Goal: Task Accomplishment & Management: Manage account settings

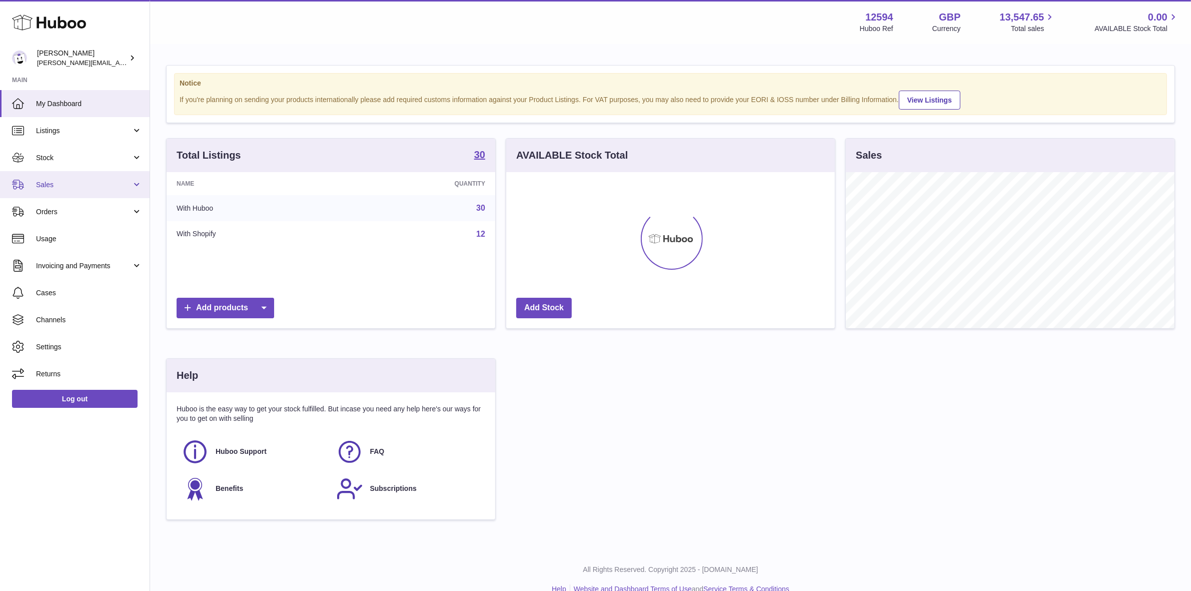
scroll to position [156, 329]
click at [41, 181] on span "Sales" at bounding box center [84, 185] width 96 height 10
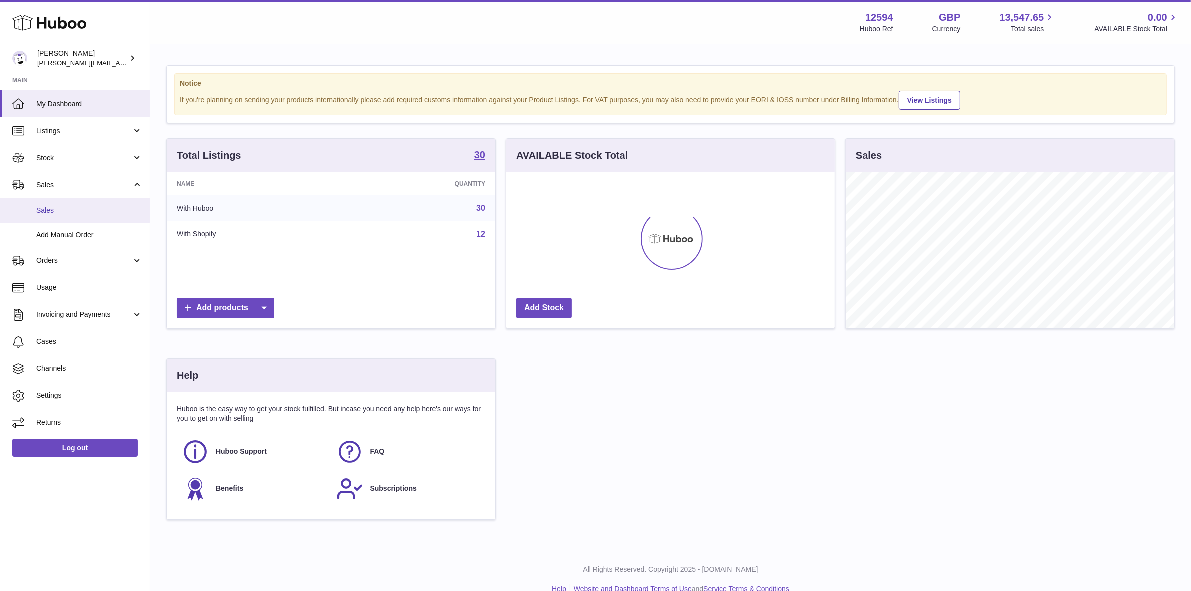
click at [49, 209] on span "Sales" at bounding box center [89, 211] width 106 height 10
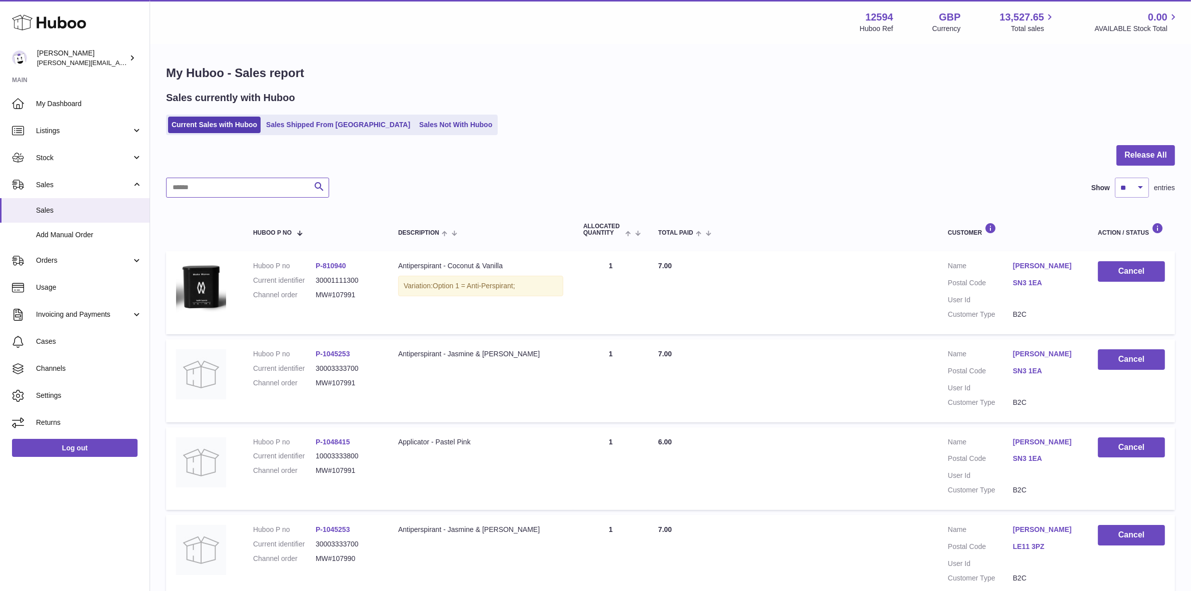
click at [240, 183] on input "text" at bounding box center [247, 188] width 163 height 20
paste input "*********"
type input "*********"
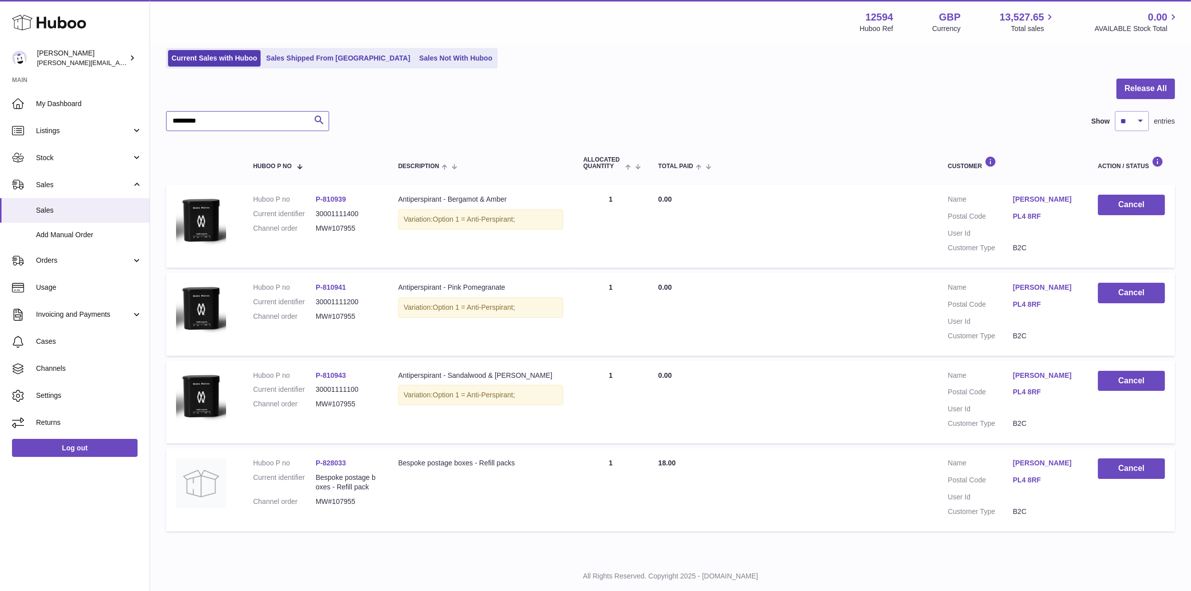
scroll to position [91, 0]
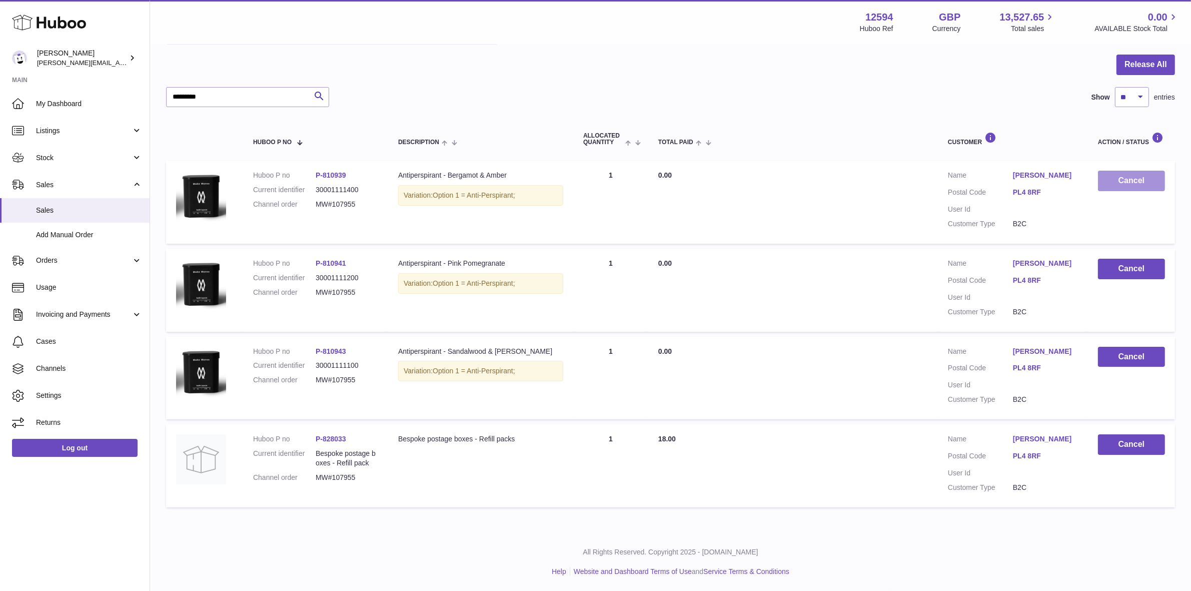
click at [1134, 182] on button "Cancel" at bounding box center [1131, 181] width 67 height 21
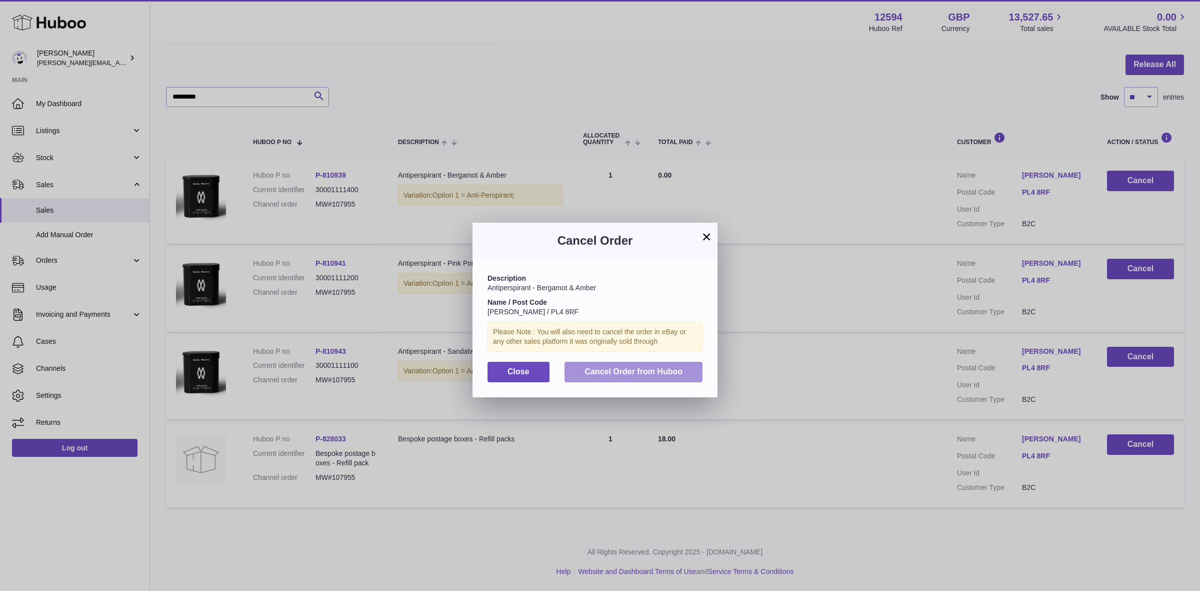
click at [627, 376] on span "Cancel Order from Huboo" at bounding box center [634, 371] width 98 height 9
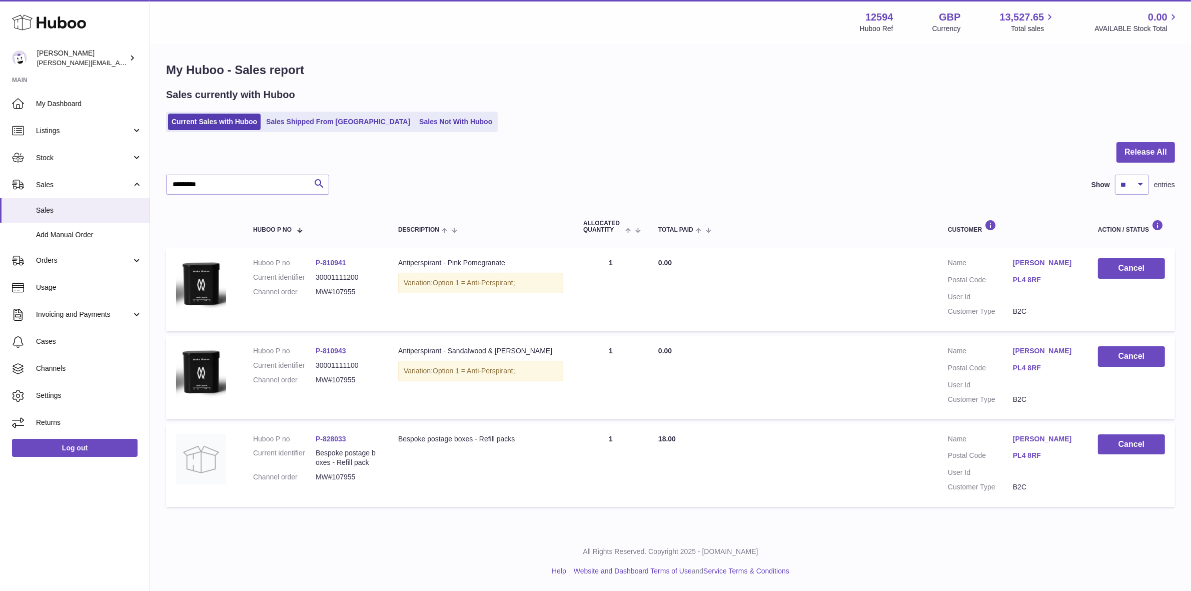
scroll to position [3, 0]
click at [1119, 268] on button "Cancel" at bounding box center [1131, 268] width 67 height 21
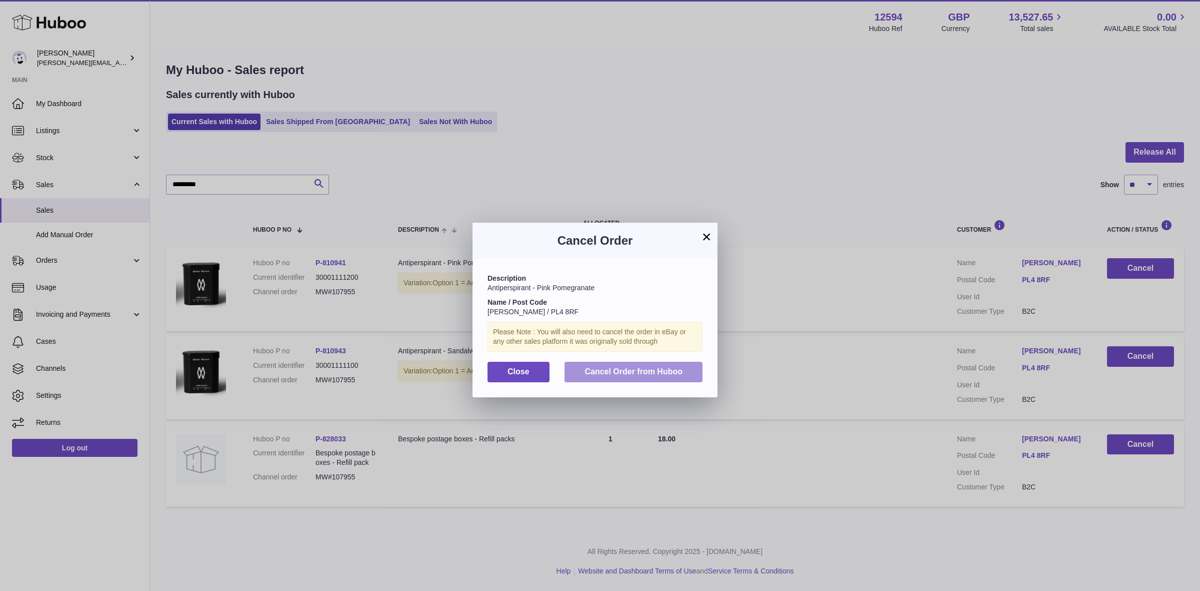
click at [666, 374] on span "Cancel Order from Huboo" at bounding box center [634, 371] width 98 height 9
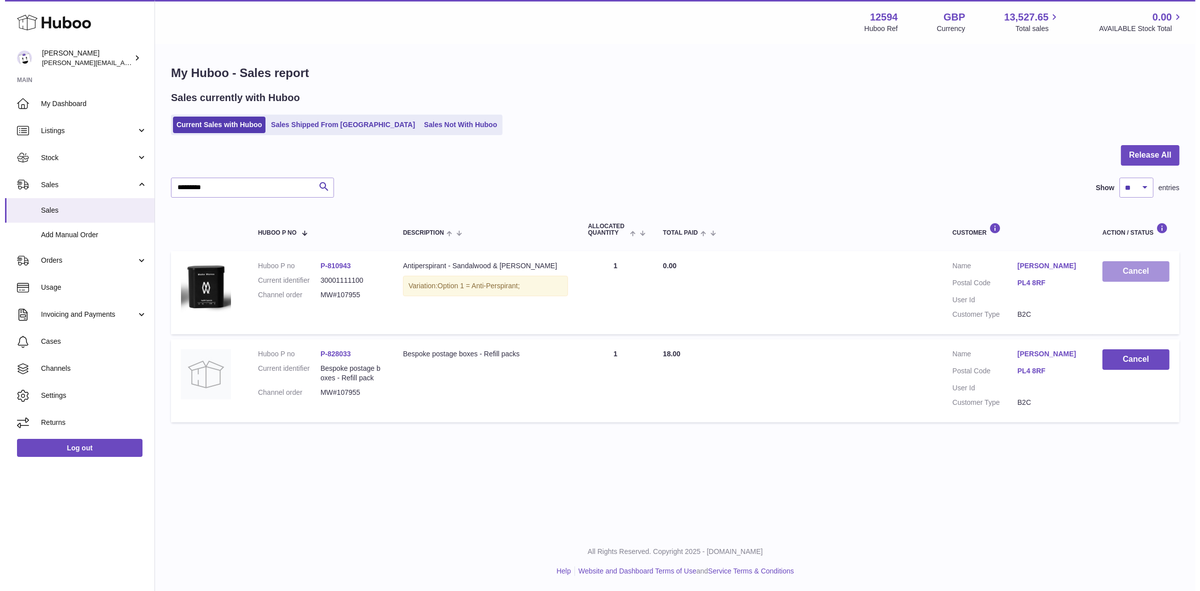
scroll to position [0, 0]
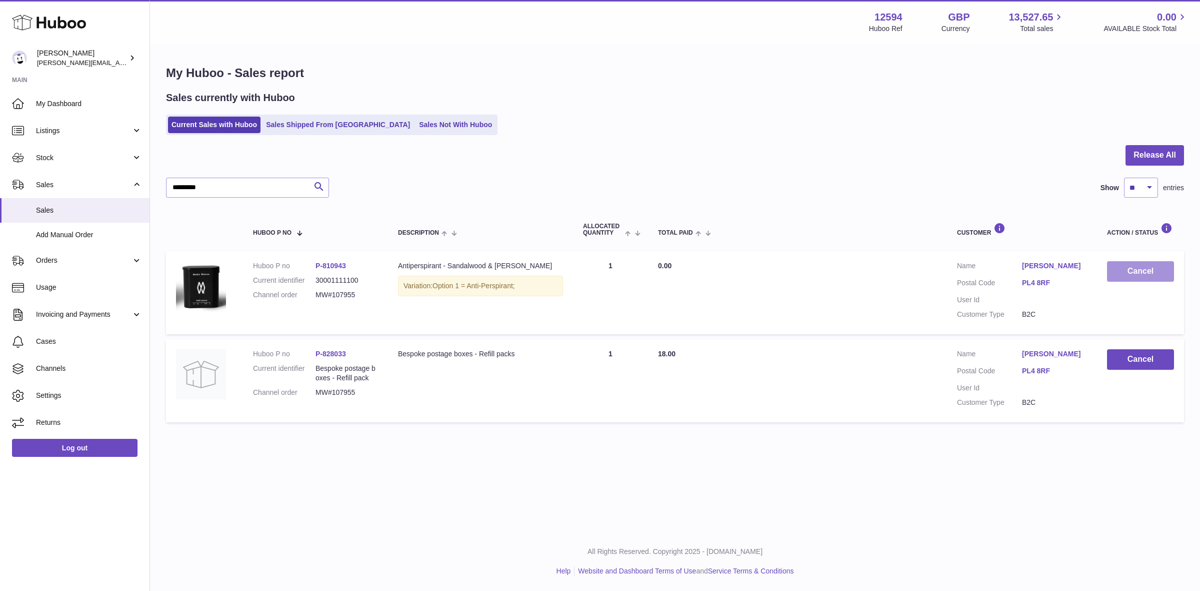
click at [1139, 272] on button "Cancel" at bounding box center [1140, 271] width 67 height 21
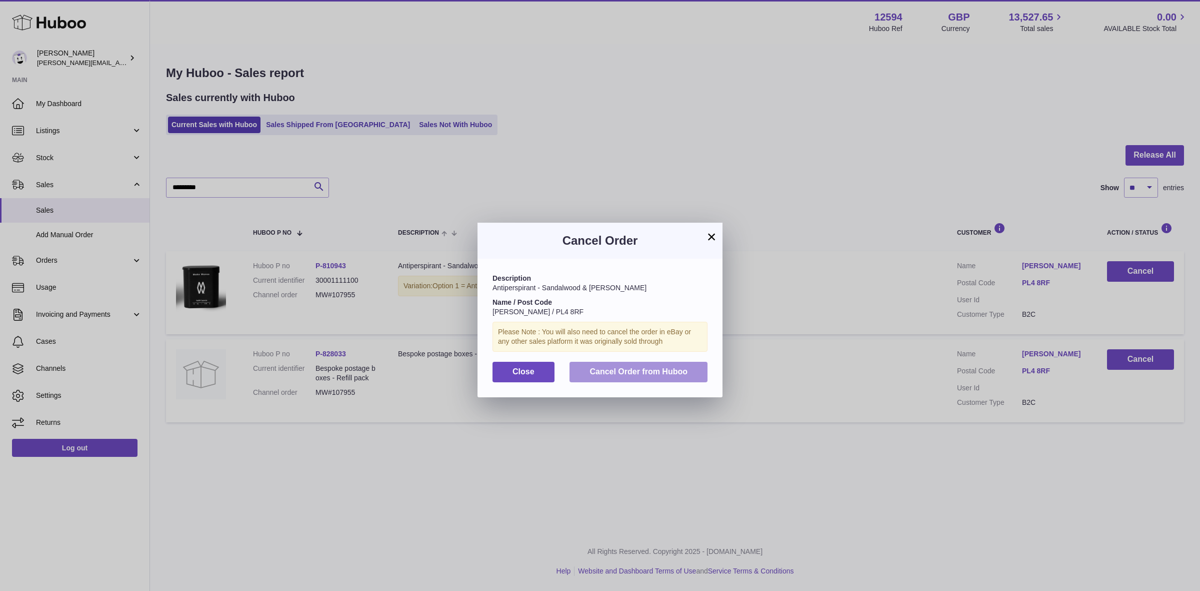
click at [656, 363] on button "Cancel Order from Huboo" at bounding box center [639, 372] width 138 height 21
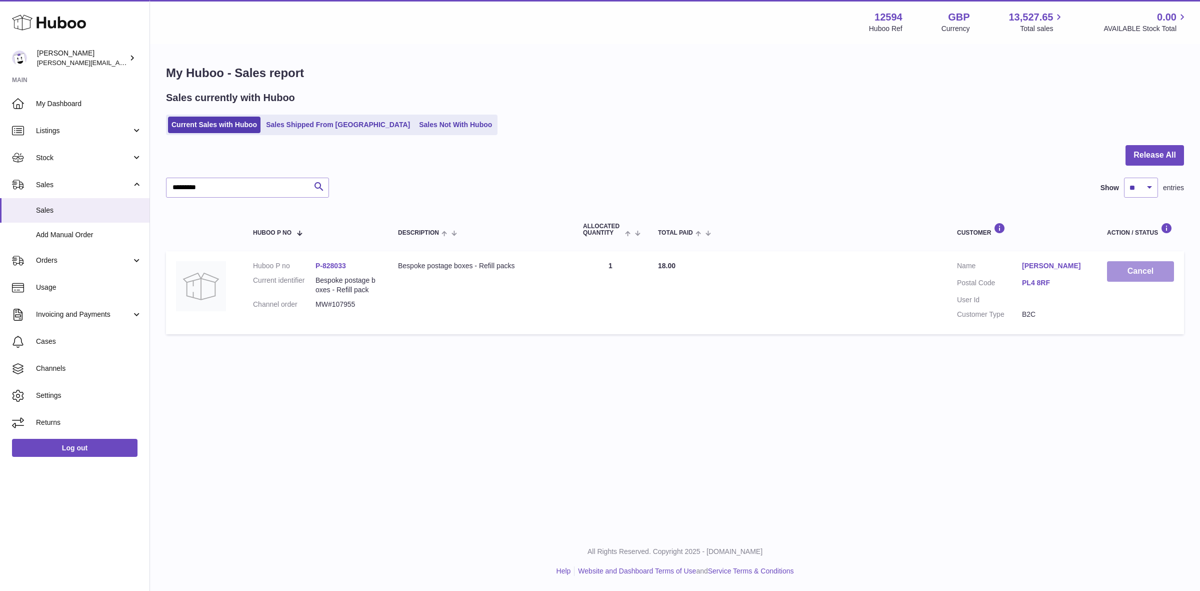
click at [1144, 271] on button "Cancel" at bounding box center [1140, 271] width 67 height 21
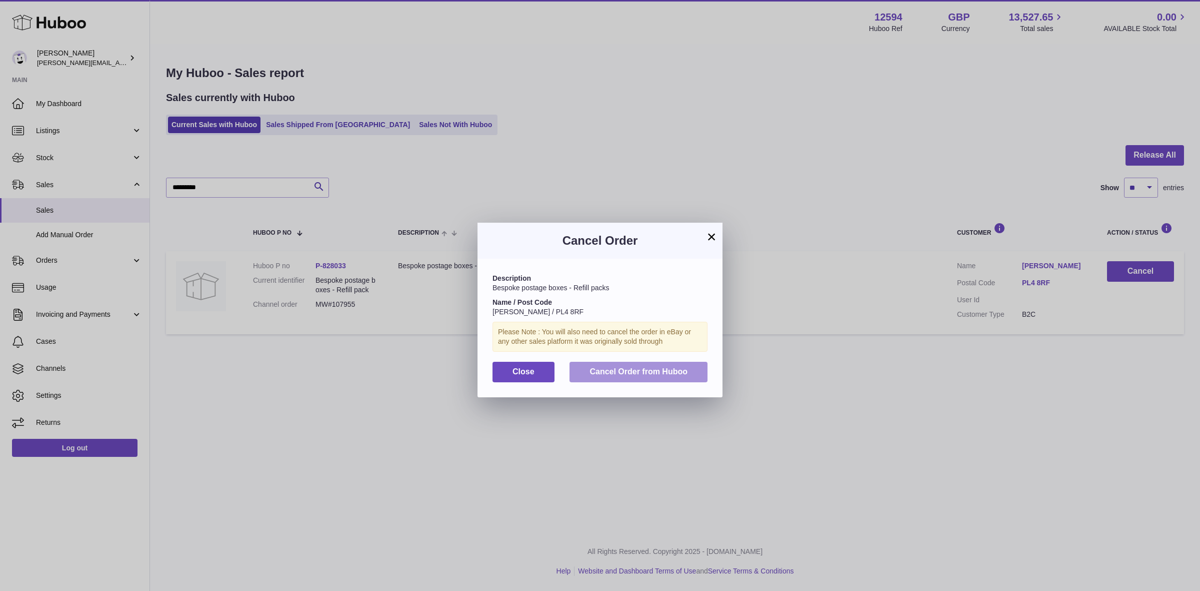
click at [631, 374] on span "Cancel Order from Huboo" at bounding box center [639, 371] width 98 height 9
